Goal: Task Accomplishment & Management: Manage account settings

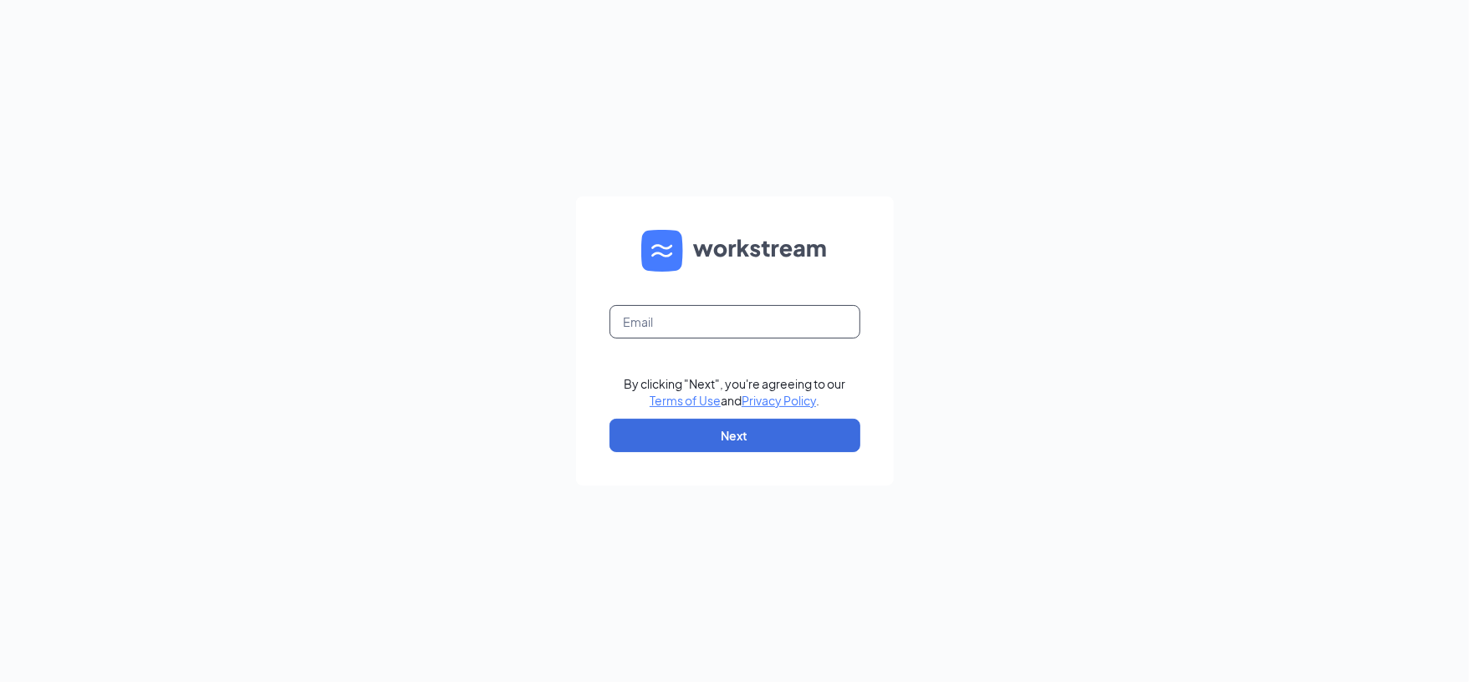
click at [714, 322] on input "text" at bounding box center [734, 321] width 251 height 33
type input "[EMAIL_ADDRESS][DOMAIN_NAME]"
click at [645, 442] on button "Next" at bounding box center [734, 435] width 251 height 33
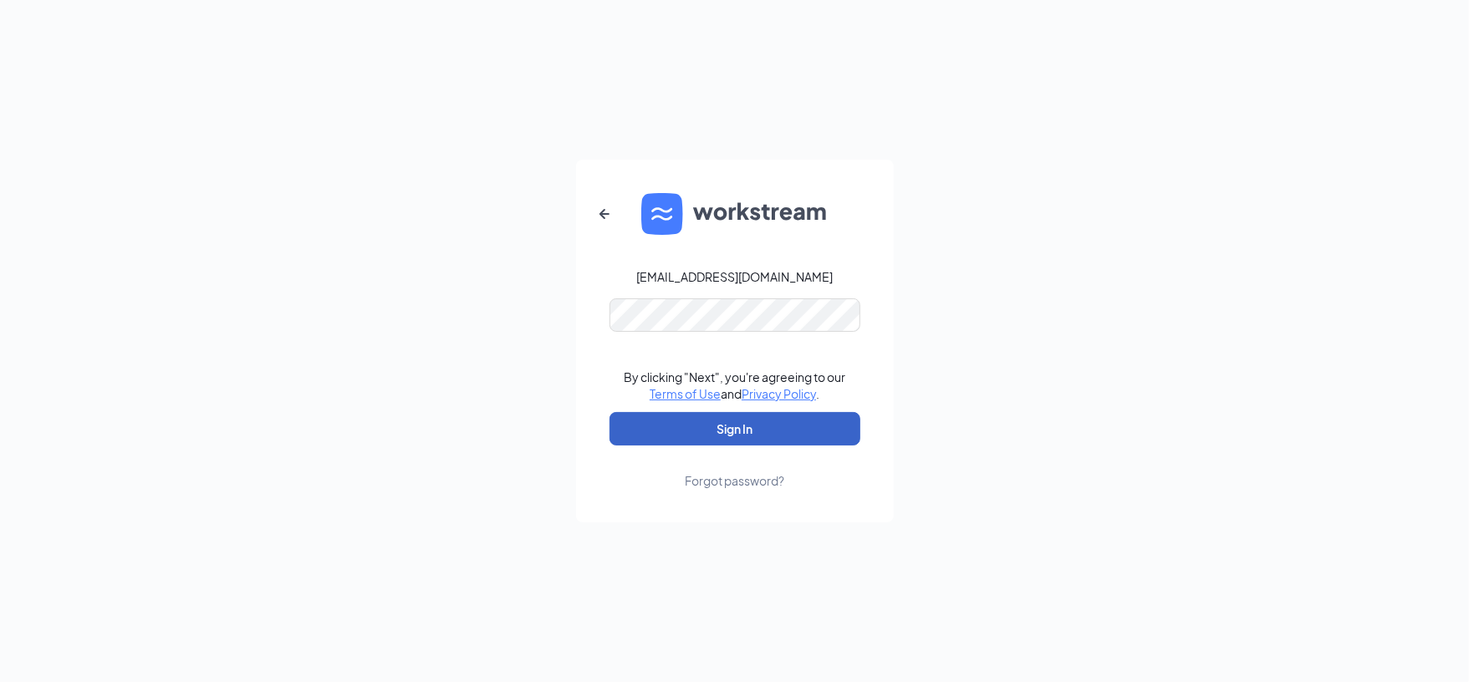
drag, startPoint x: 731, startPoint y: 436, endPoint x: 659, endPoint y: 446, distance: 72.7
click at [731, 436] on button "Sign In" at bounding box center [734, 428] width 251 height 33
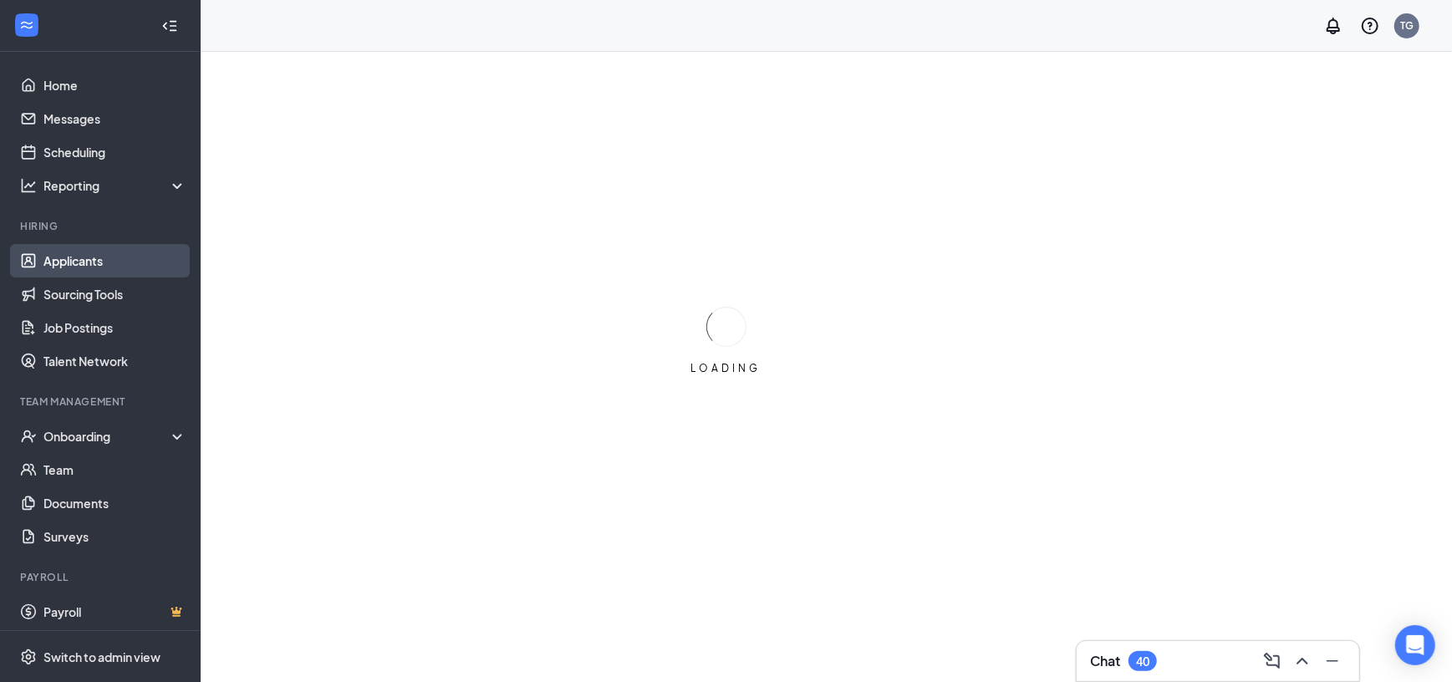
click at [104, 268] on link "Applicants" at bounding box center [114, 260] width 143 height 33
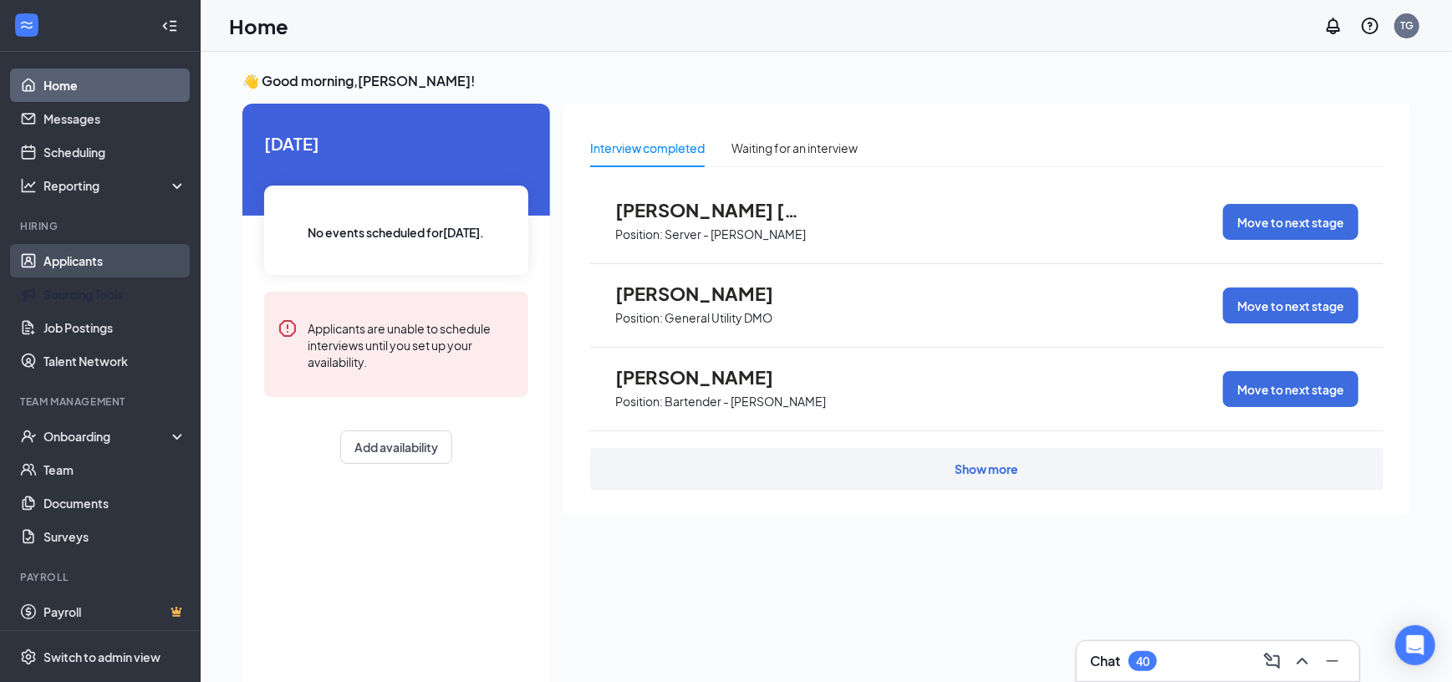
click at [98, 266] on link "Applicants" at bounding box center [114, 260] width 143 height 33
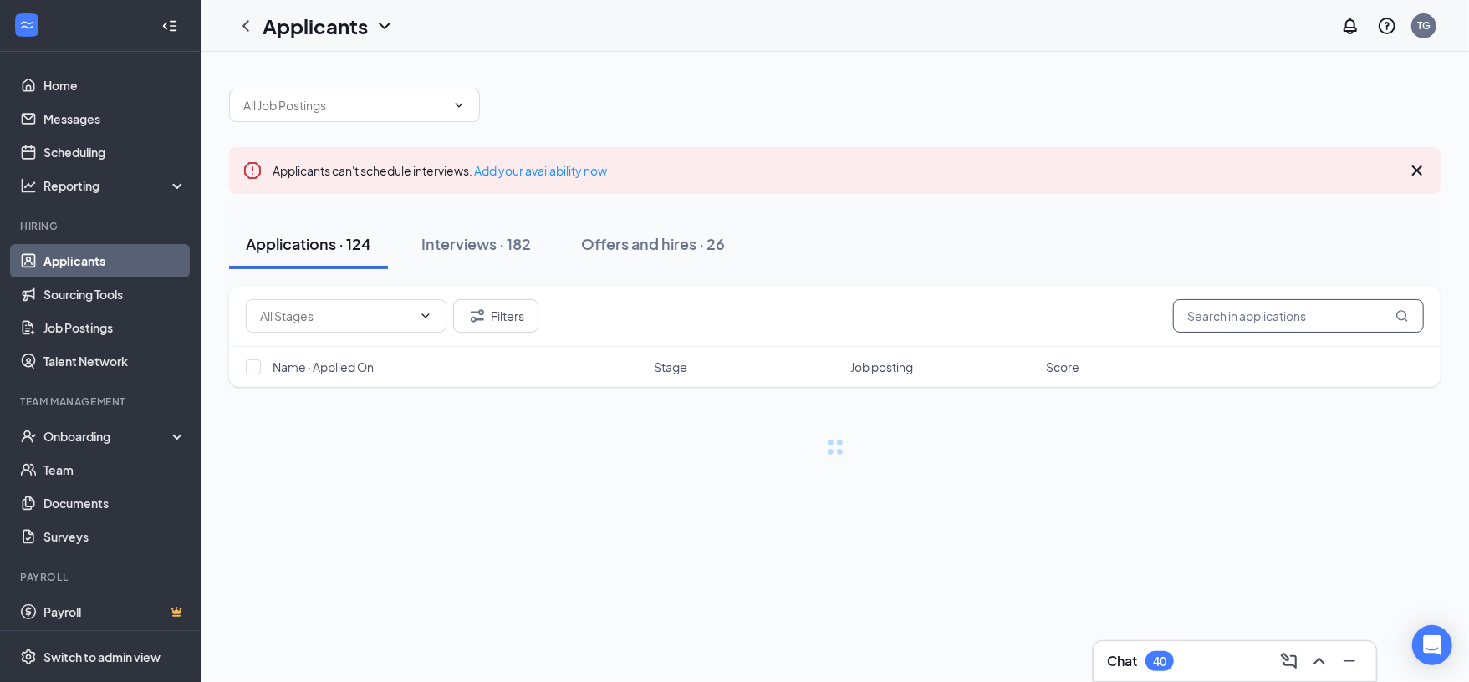
click at [1245, 321] on input "text" at bounding box center [1298, 315] width 251 height 33
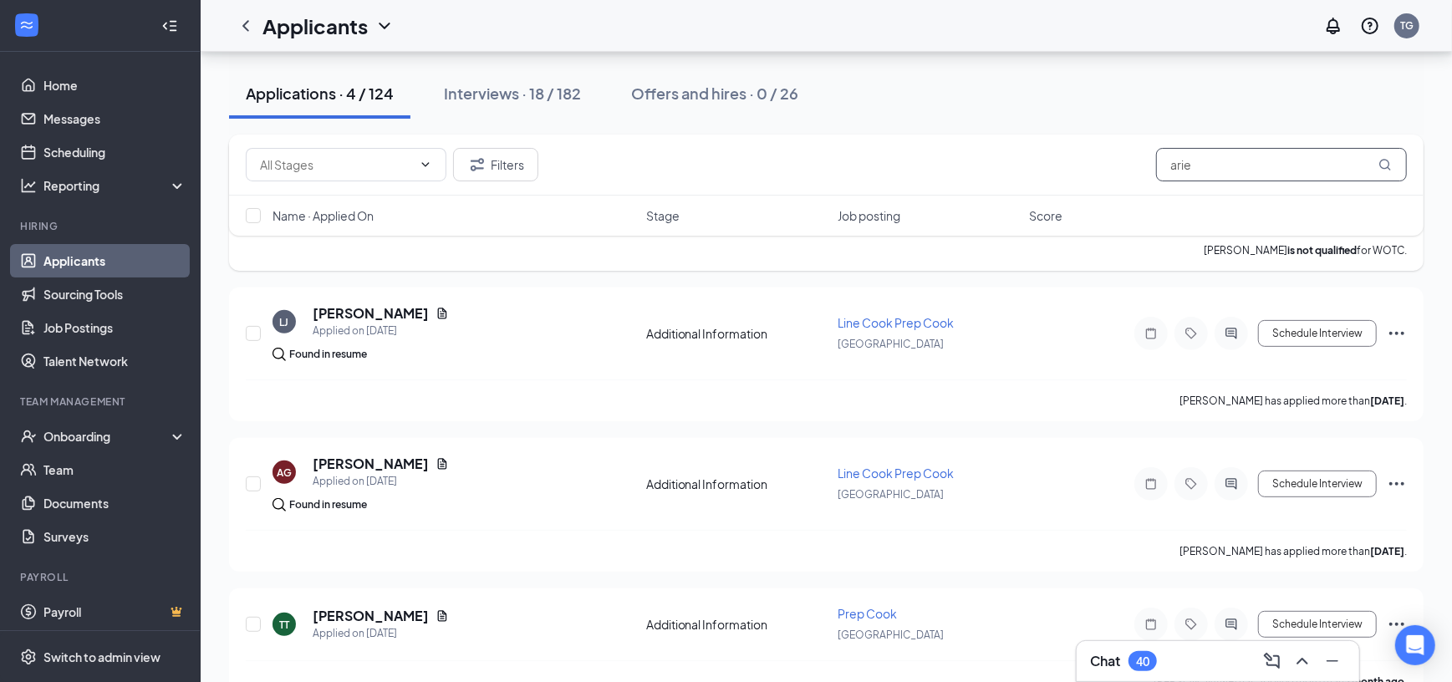
scroll to position [308, 0]
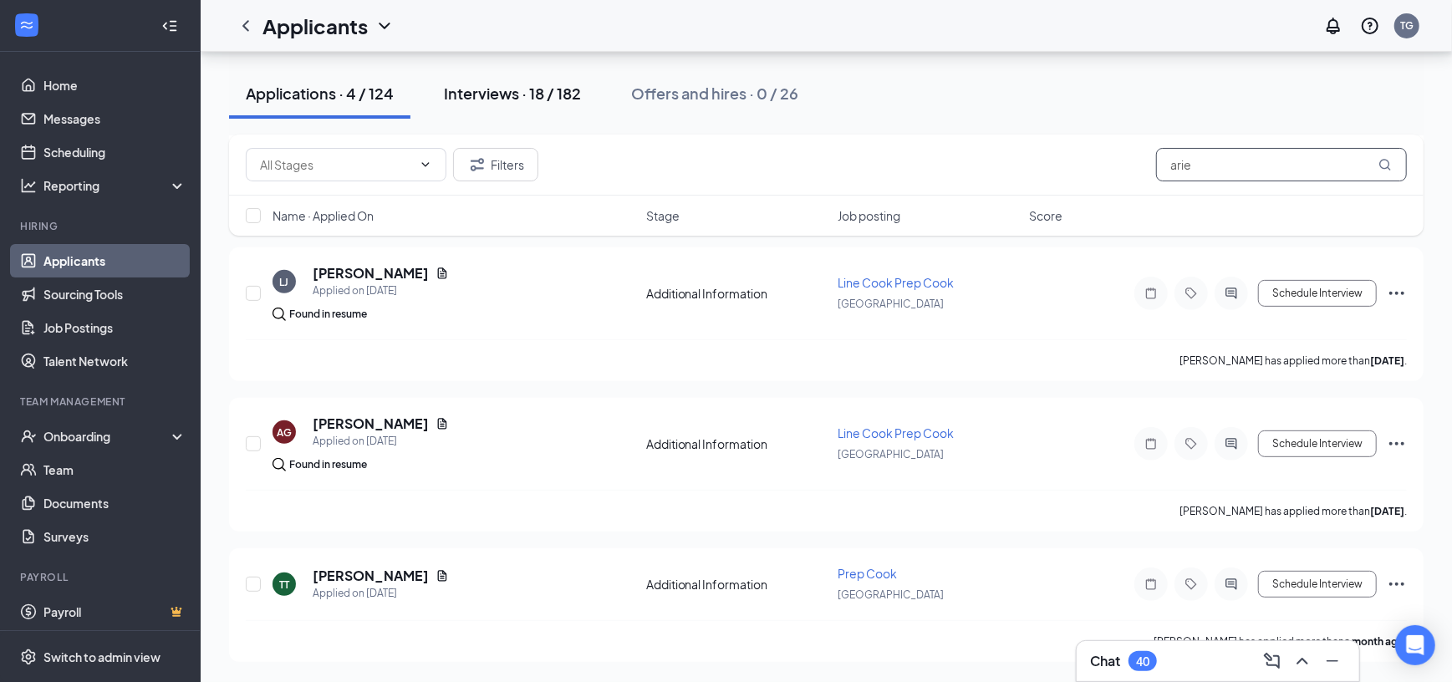
type input "arie"
click at [536, 84] on div "Interviews · 18 / 182" at bounding box center [512, 93] width 137 height 21
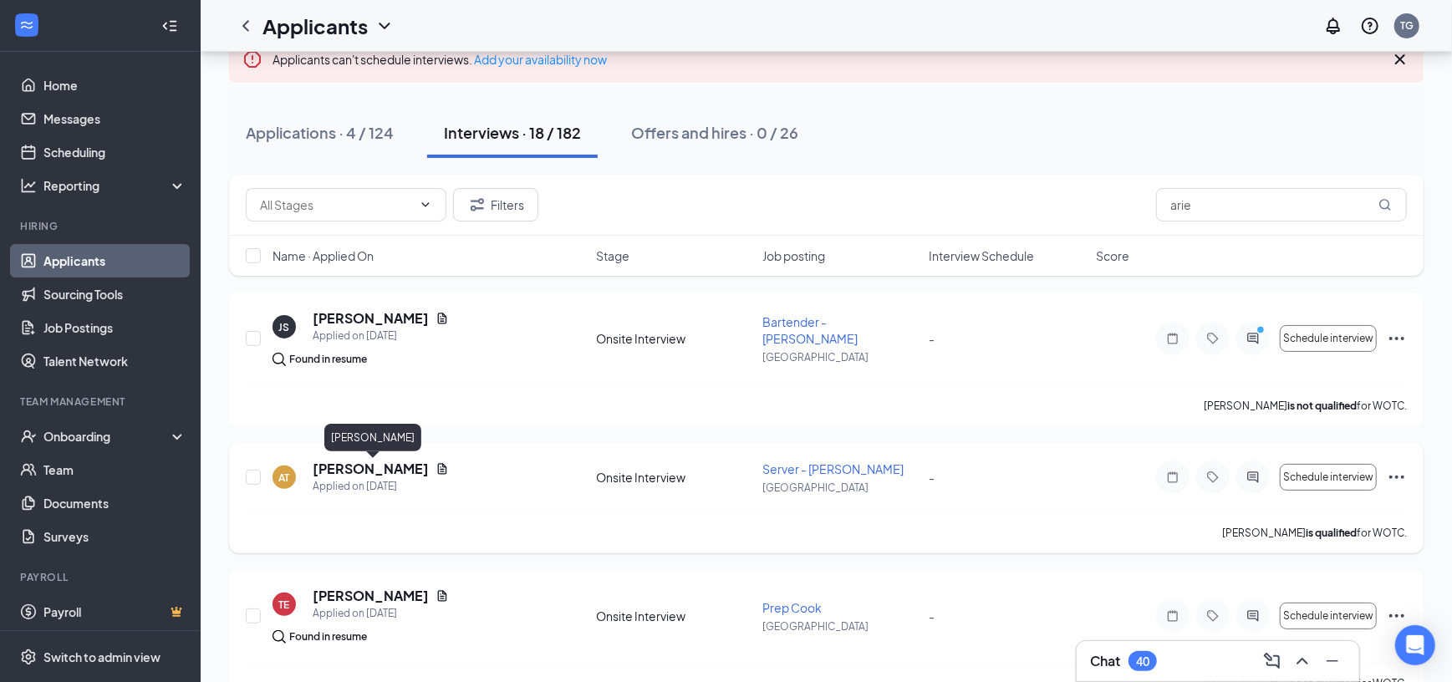
scroll to position [222, 0]
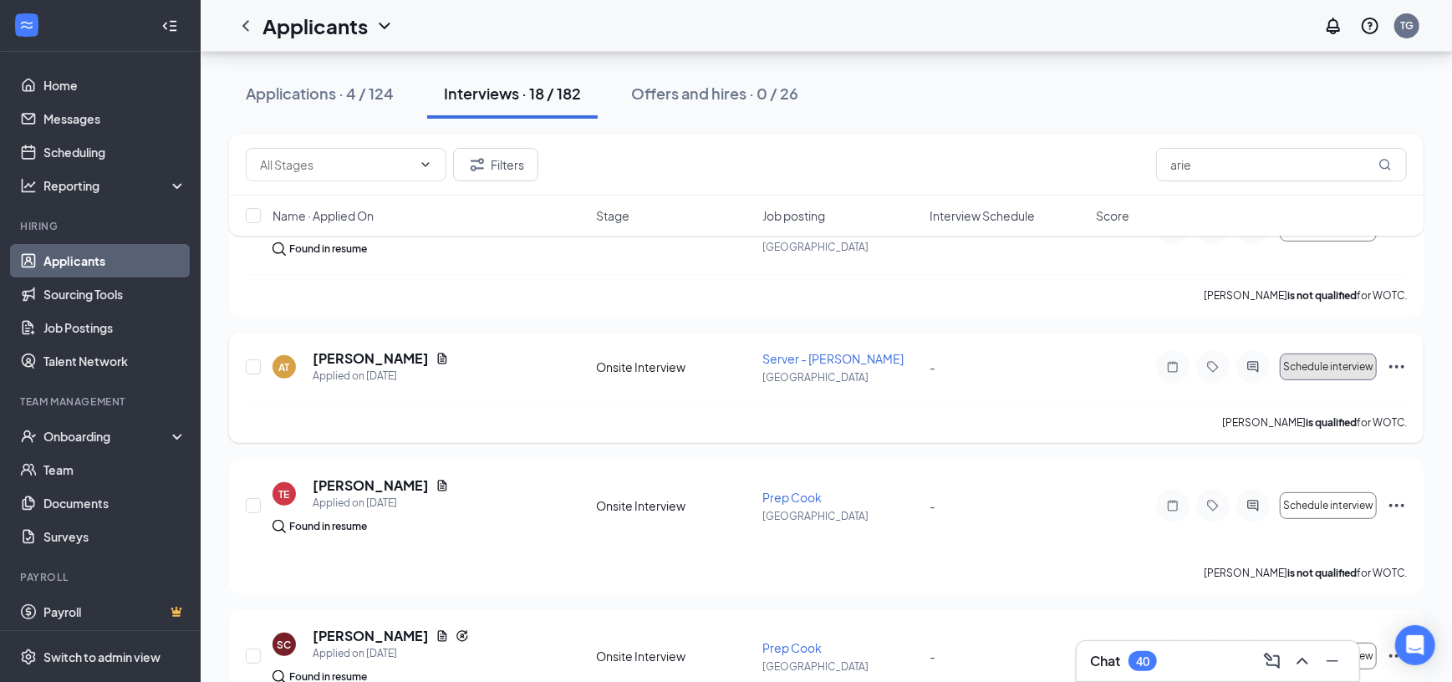
click at [1308, 362] on span "Schedule interview" at bounding box center [1328, 367] width 90 height 12
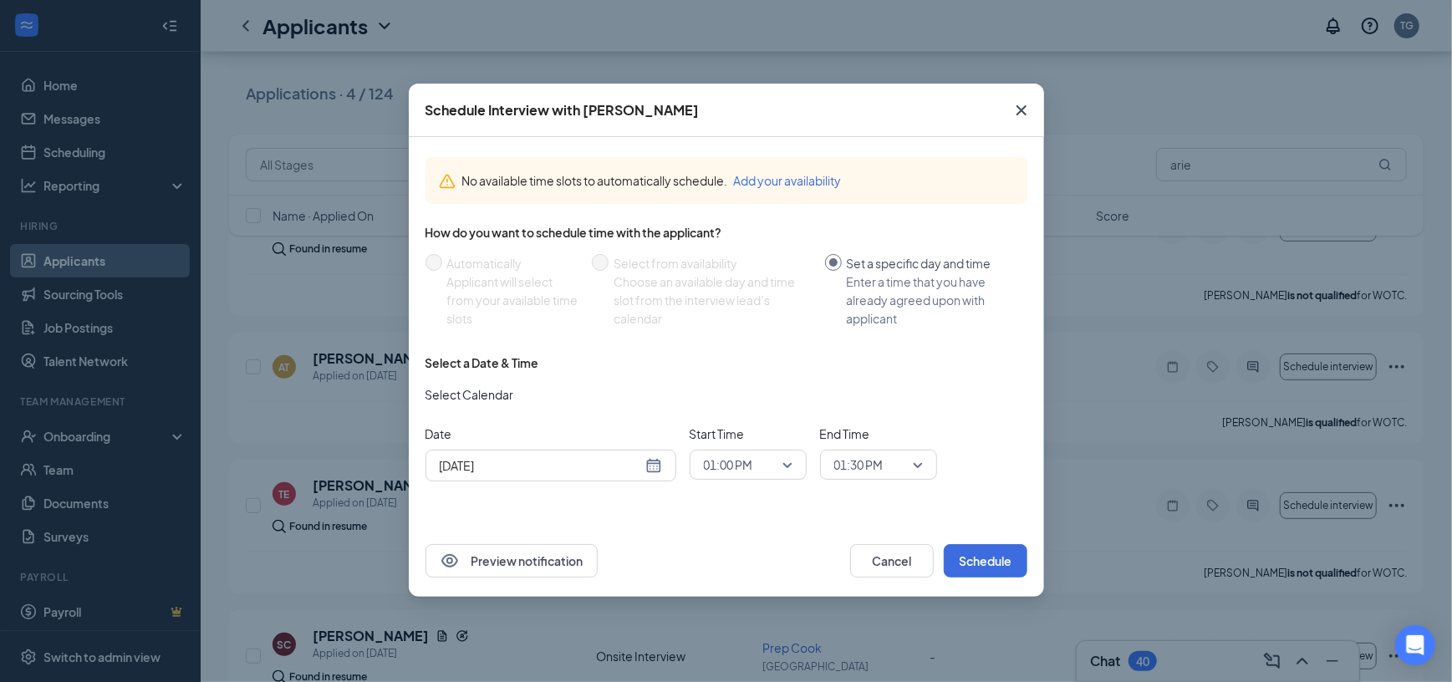
click at [588, 463] on input "Aug 26, 2025" at bounding box center [541, 465] width 202 height 18
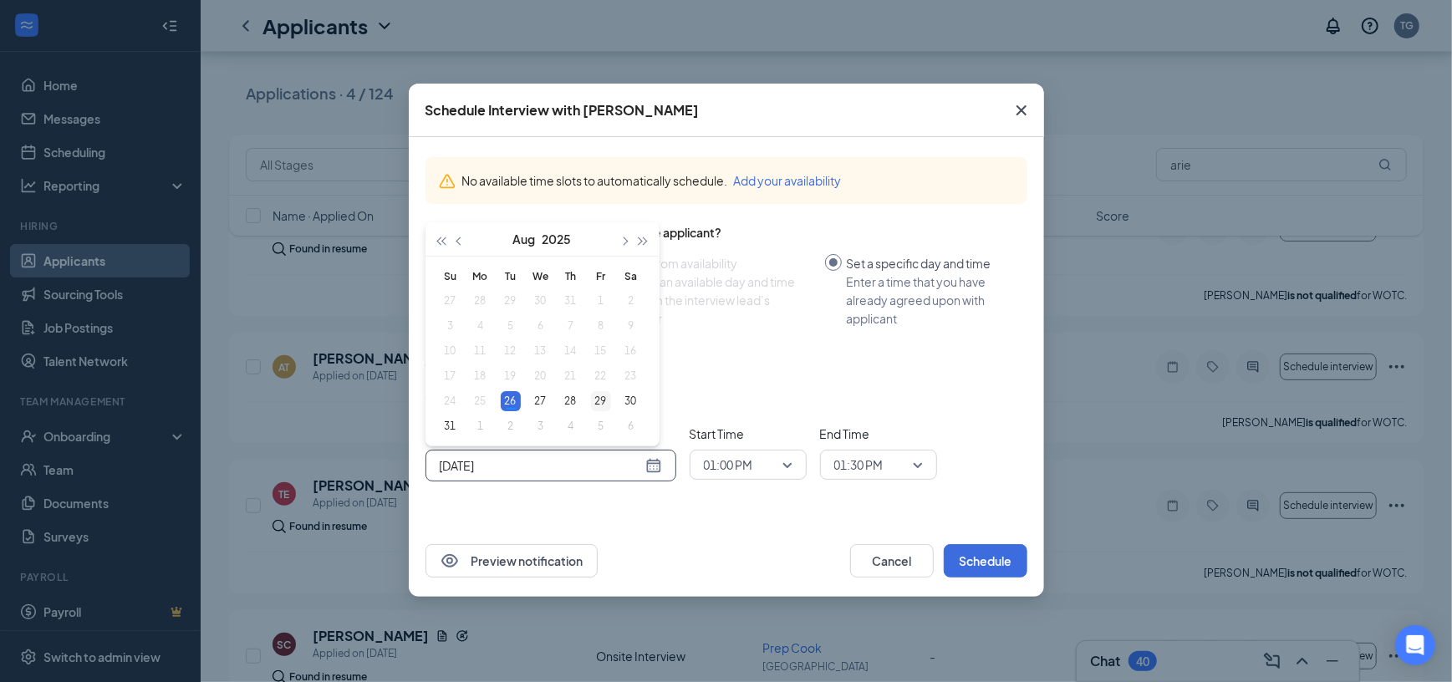
type input "Aug 29, 2025"
click at [599, 398] on div "29" at bounding box center [601, 401] width 20 height 20
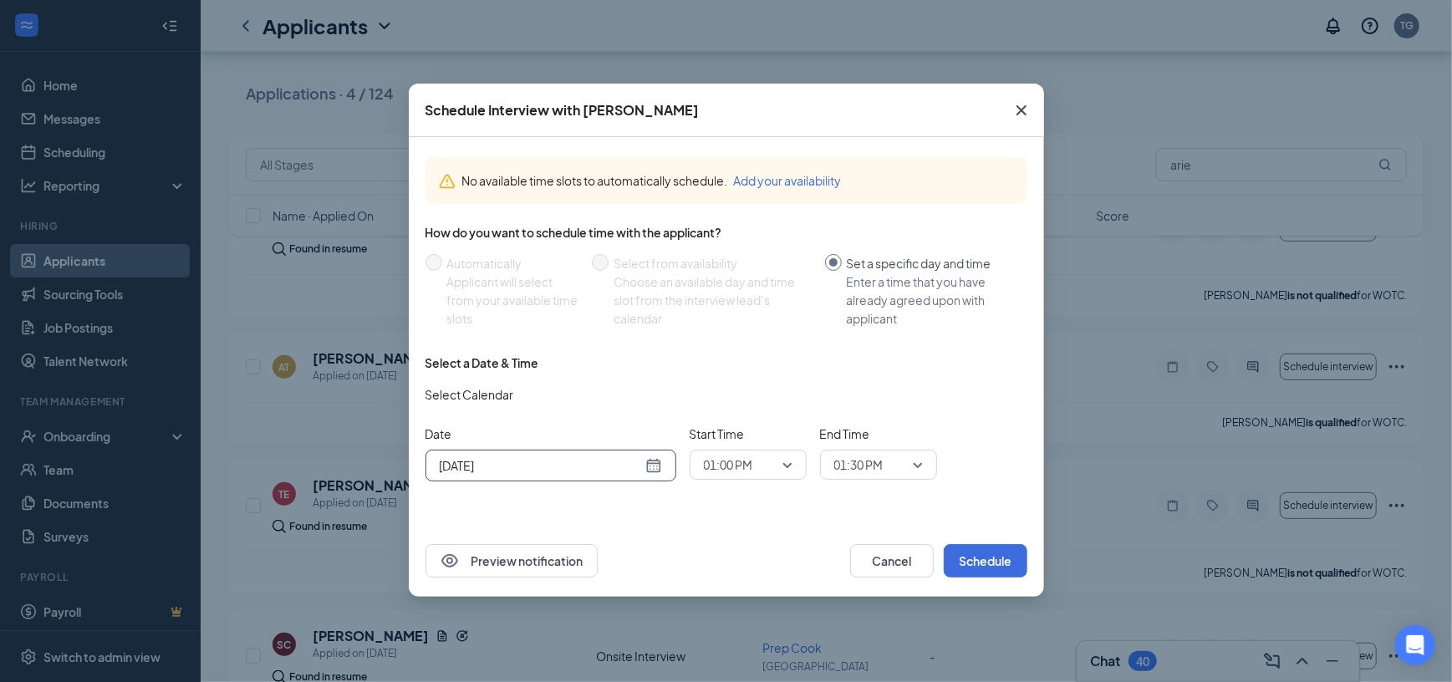
click at [756, 463] on span "01:00 PM" at bounding box center [741, 464] width 74 height 25
click at [730, 231] on span "02:00 PM" at bounding box center [727, 240] width 49 height 18
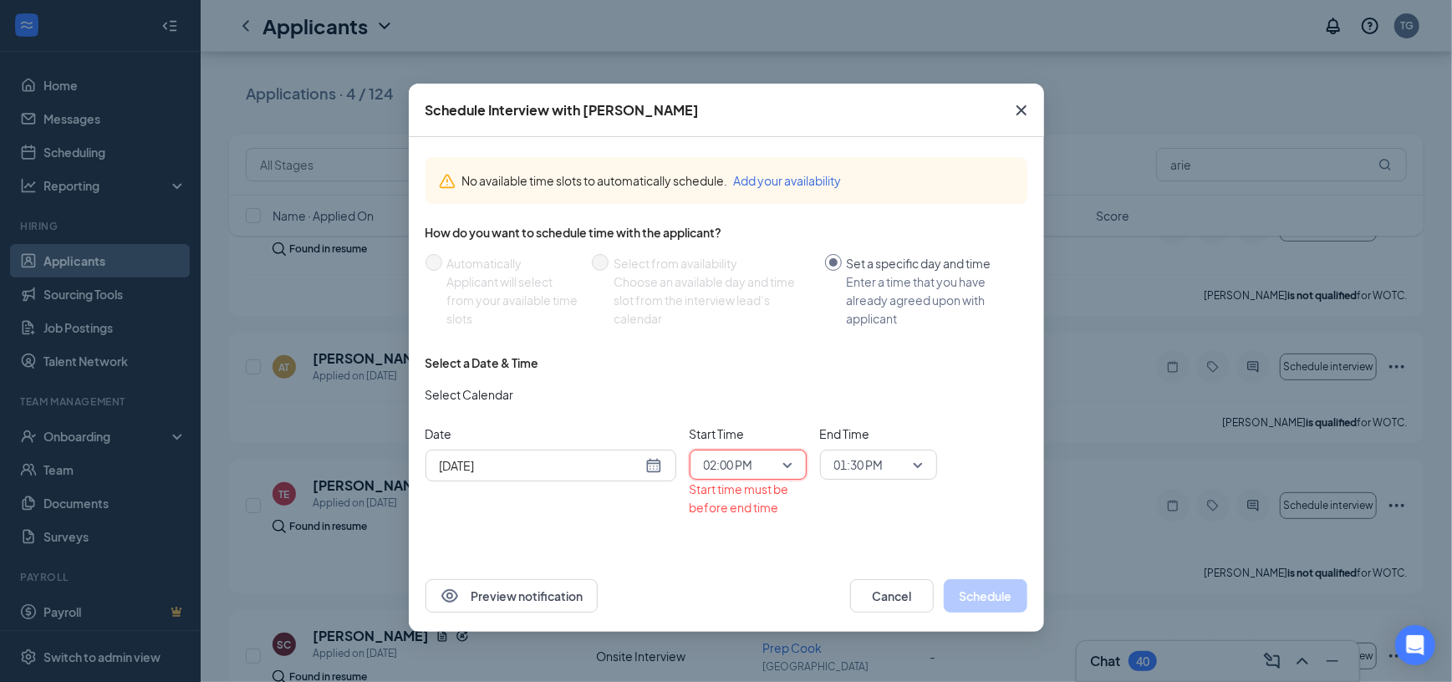
click at [870, 463] on span "01:30 PM" at bounding box center [858, 464] width 49 height 25
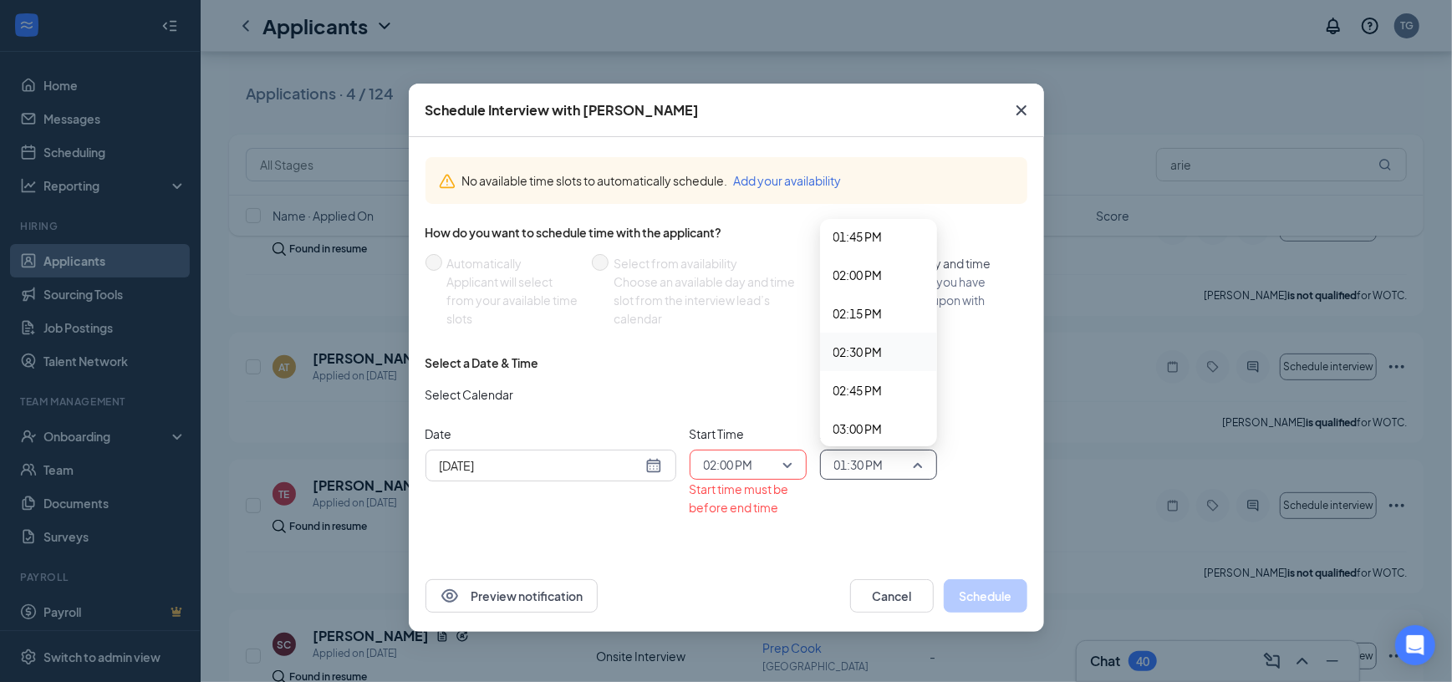
click at [857, 352] on span "02:30 PM" at bounding box center [857, 352] width 49 height 18
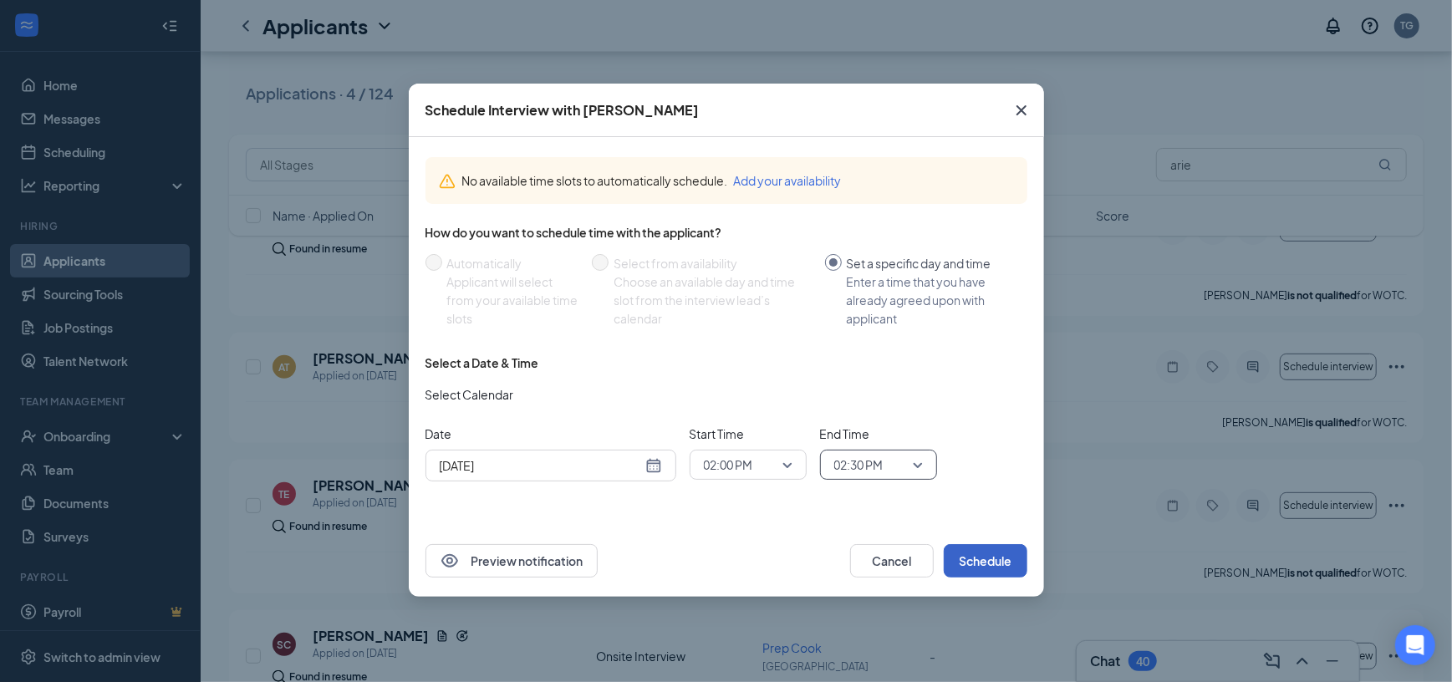
click at [980, 558] on button "Schedule" at bounding box center [986, 560] width 84 height 33
